Goal: Information Seeking & Learning: Learn about a topic

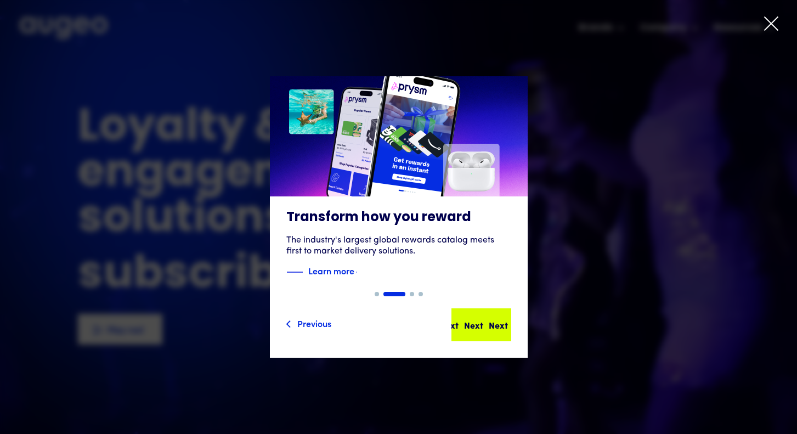
click at [467, 325] on div "Next" at bounding box center [473, 324] width 19 height 13
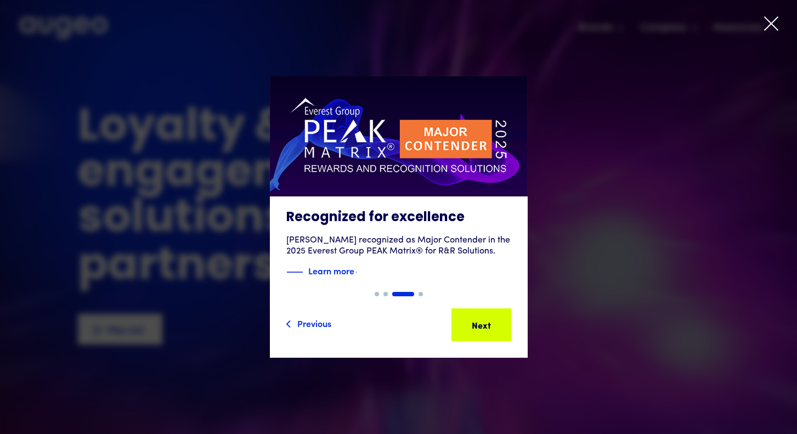
click at [468, 325] on div "Next" at bounding box center [473, 324] width 19 height 13
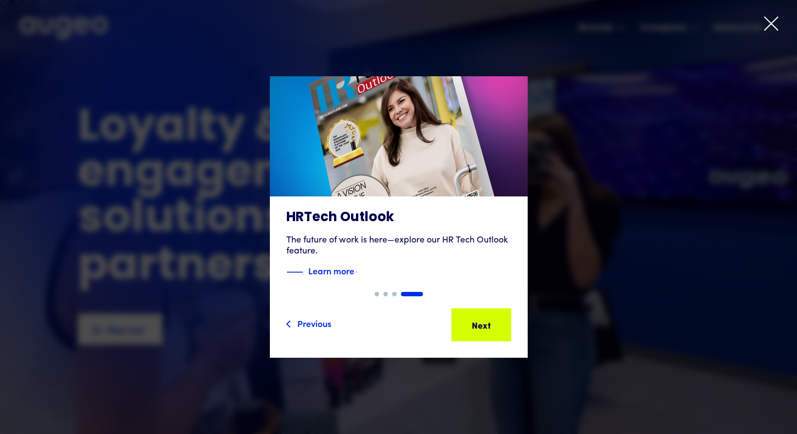
click at [468, 325] on div "Next" at bounding box center [473, 324] width 19 height 13
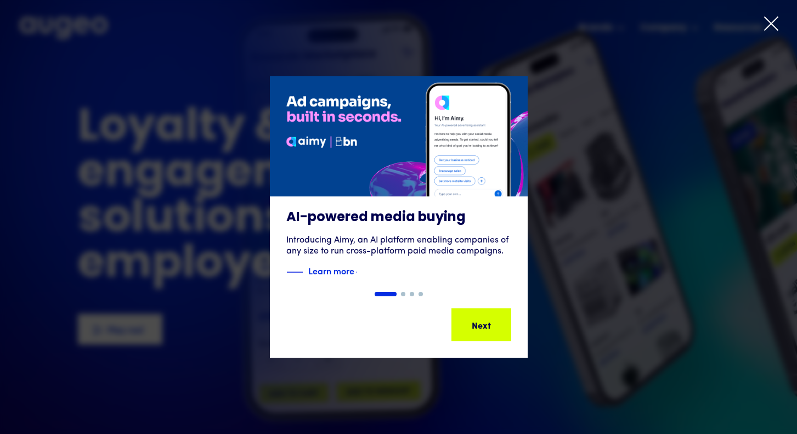
click at [541, 144] on div "1 of 4" at bounding box center [398, 216] width 797 height 281
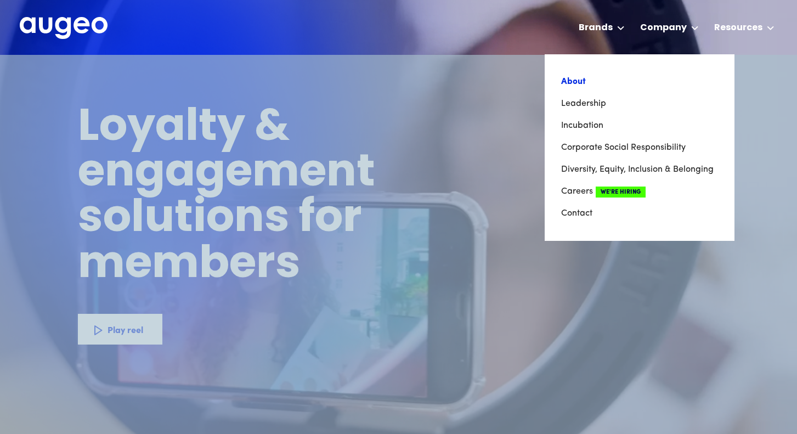
click at [573, 82] on link "About" at bounding box center [639, 82] width 157 height 22
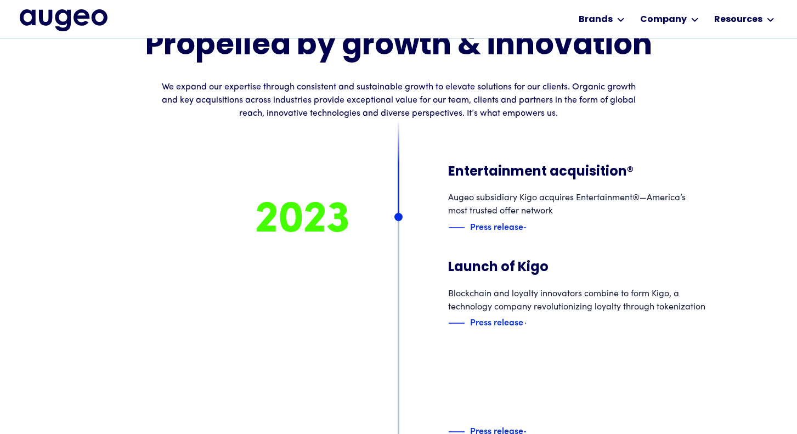
scroll to position [4320, 0]
click at [509, 223] on img at bounding box center [509, 226] width 16 height 13
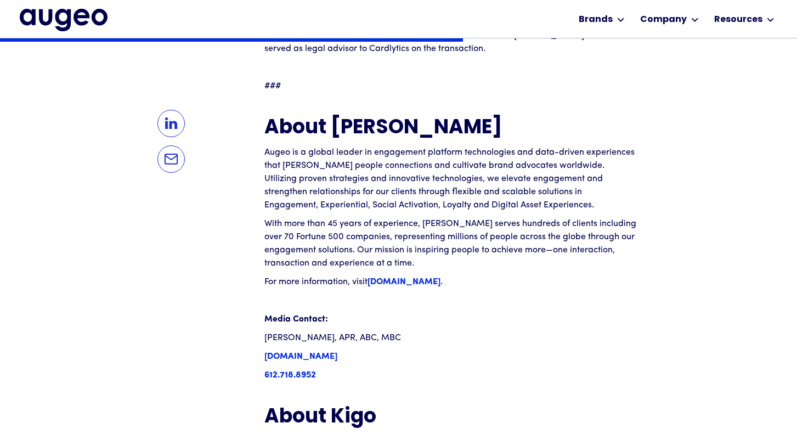
scroll to position [1225, 0]
drag, startPoint x: 373, startPoint y: 109, endPoint x: 513, endPoint y: 111, distance: 139.8
click at [514, 145] on p "Augeo is a global leader in engagement platform technologies and data-driven ex…" at bounding box center [450, 178] width 373 height 66
copy p "engagement platform technologies"
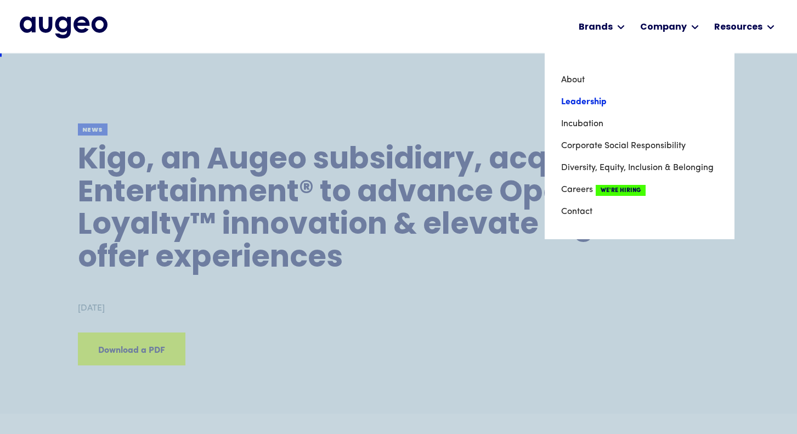
scroll to position [3, 0]
click at [590, 102] on link "Leadership" at bounding box center [639, 102] width 157 height 22
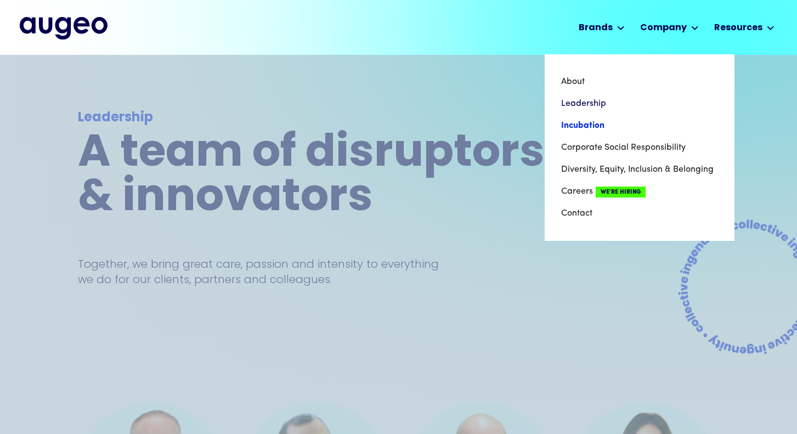
click at [588, 124] on link "Incubation" at bounding box center [639, 126] width 157 height 22
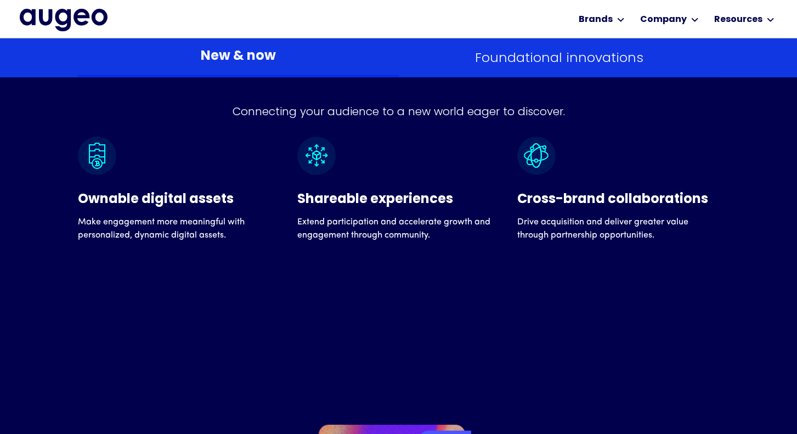
scroll to position [1792, 0]
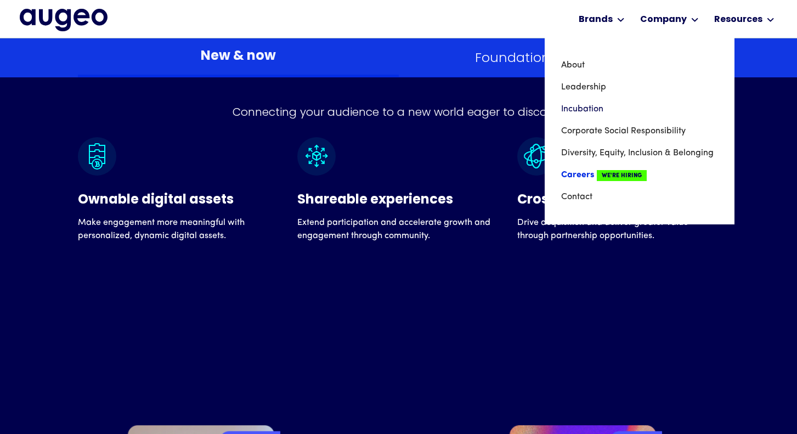
click at [590, 173] on link "Careers We're Hiring" at bounding box center [639, 175] width 157 height 22
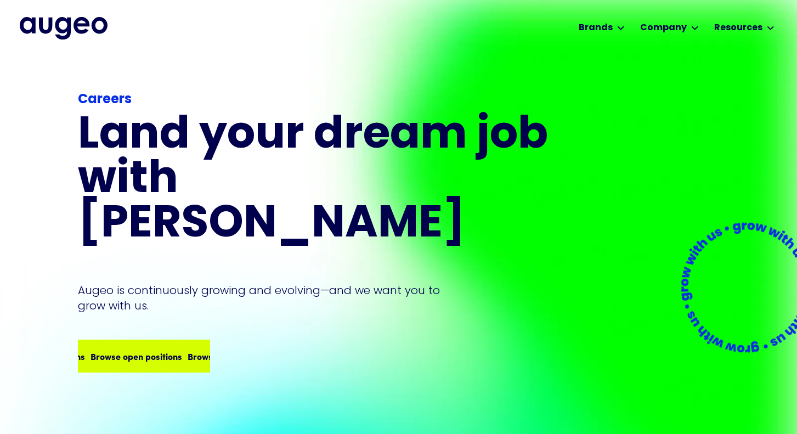
click at [147, 341] on div "Browse open positions Browse open positions Browse open positions Browse open p…" at bounding box center [144, 356] width 130 height 31
